Goal: Task Accomplishment & Management: Use online tool/utility

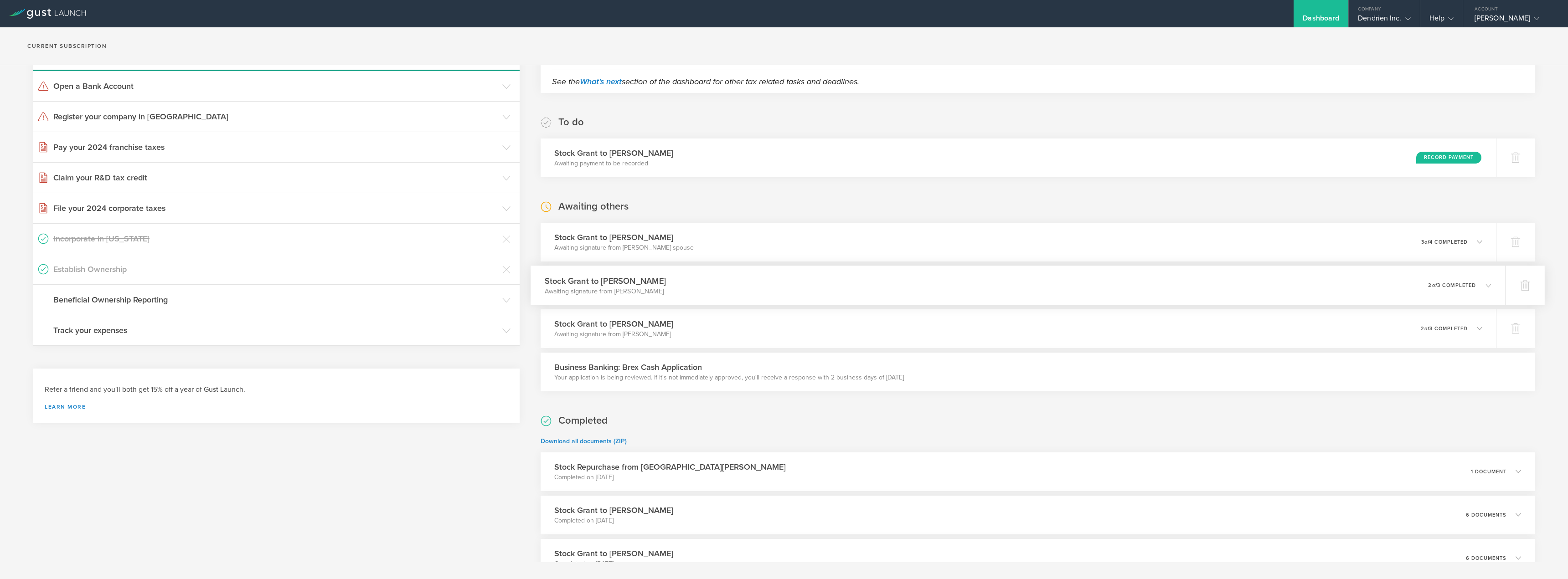
scroll to position [91, 0]
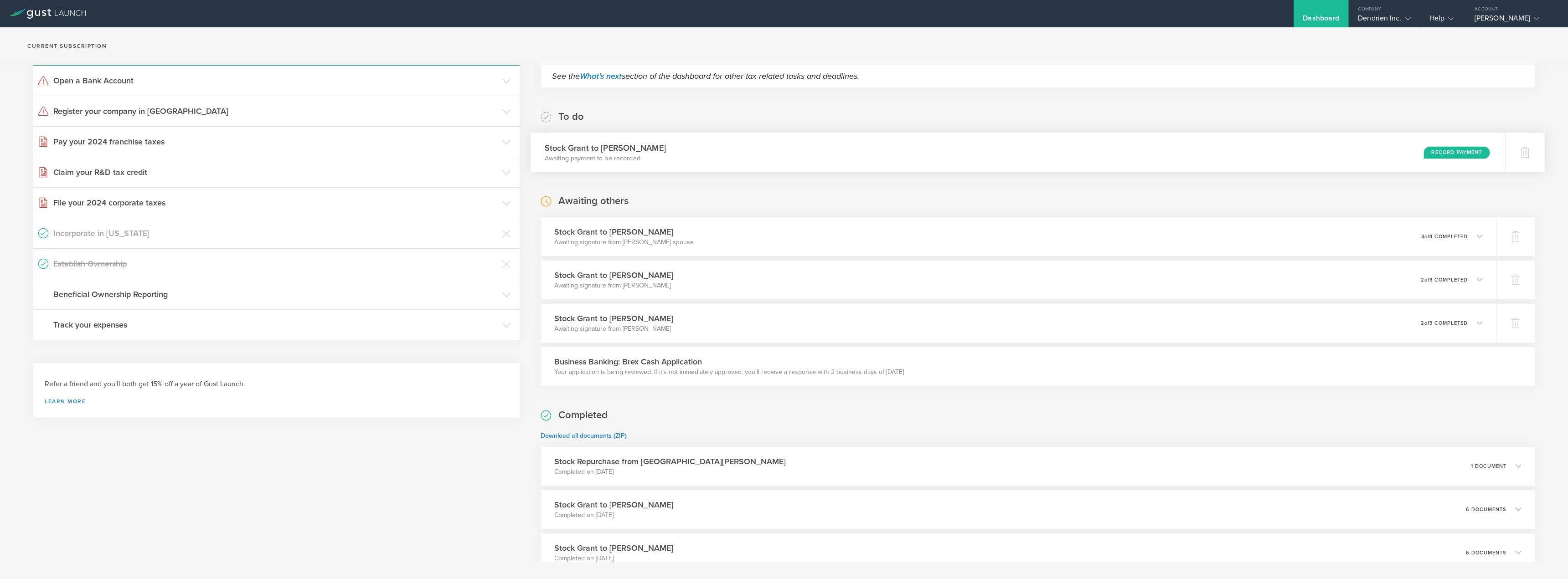
click at [1447, 150] on div "Record Payment" at bounding box center [1457, 152] width 66 height 12
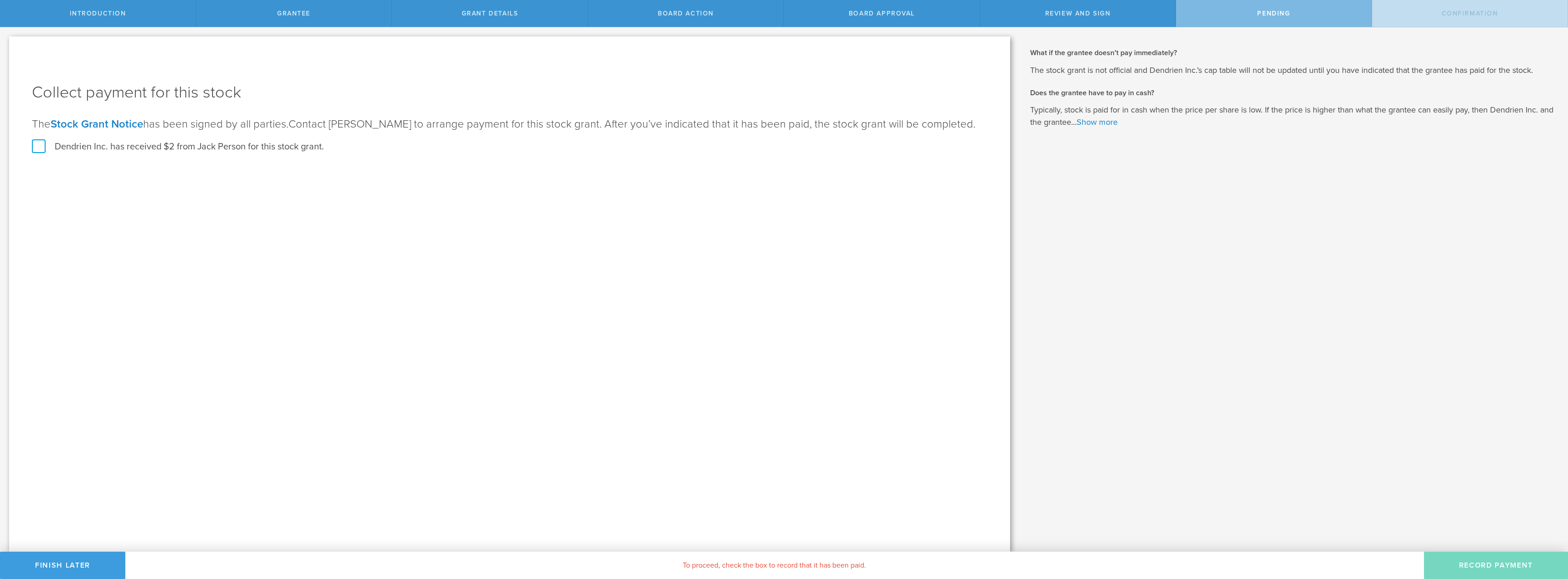
click at [117, 142] on label "Dendrien Inc. has received $2 from Jack Person for this stock grant." at bounding box center [178, 146] width 292 height 12
click at [0, 0] on input "Dendrien Inc. has received $2 from Jack Person for this stock grant." at bounding box center [0, 0] width 0 height 0
click at [1483, 559] on button "Record Payment" at bounding box center [1496, 565] width 144 height 27
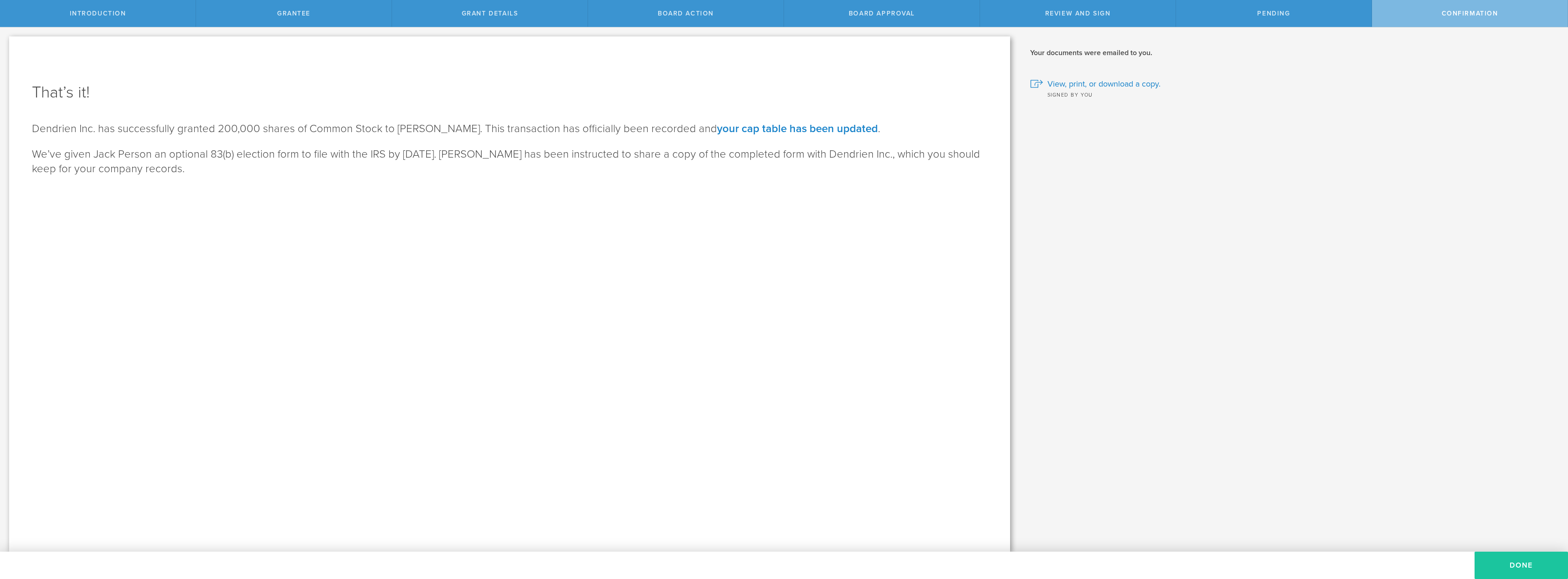
click at [1516, 567] on button "Done" at bounding box center [1521, 565] width 94 height 27
